Goal: Navigation & Orientation: Understand site structure

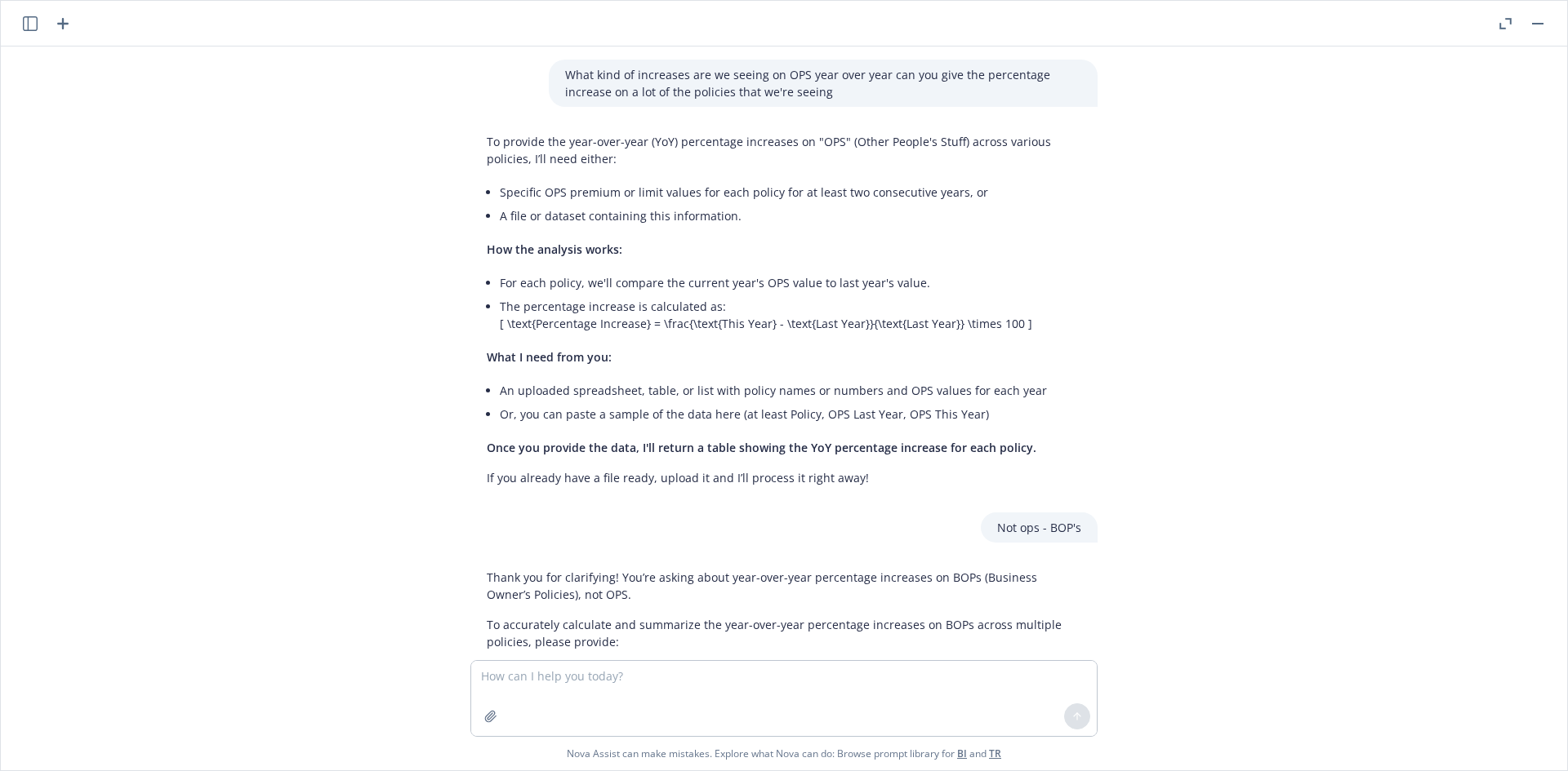
scroll to position [4213, 0]
